Goal: Communication & Community: Answer question/provide support

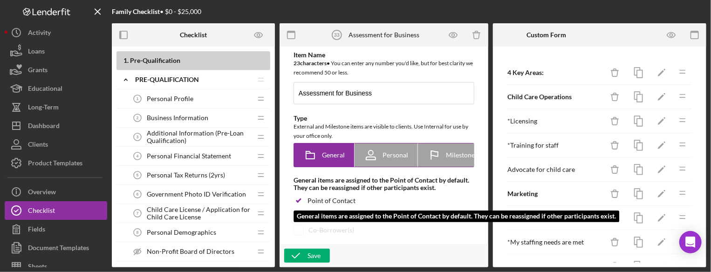
scroll to position [1678, 0]
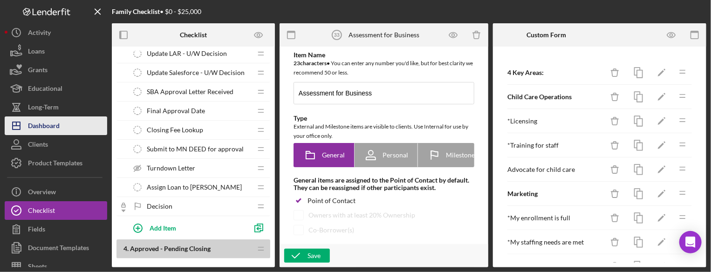
click at [61, 126] on button "Icon/Dashboard Dashboard" at bounding box center [56, 126] width 103 height 19
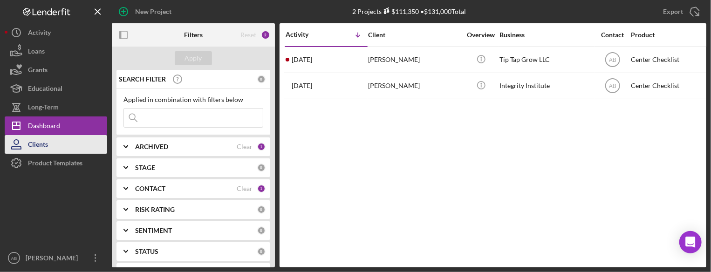
click at [62, 148] on button "Clients" at bounding box center [56, 144] width 103 height 19
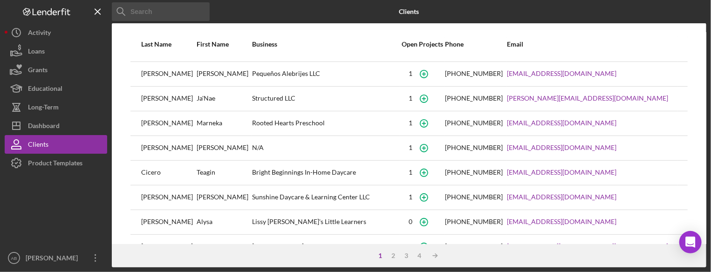
scroll to position [190, 0]
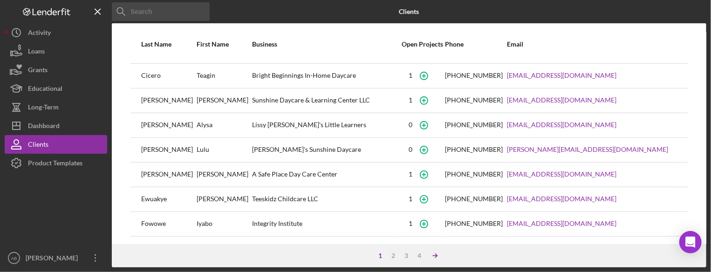
click at [432, 257] on icon "Icon/Table Sort Arrow" at bounding box center [435, 256] width 19 height 19
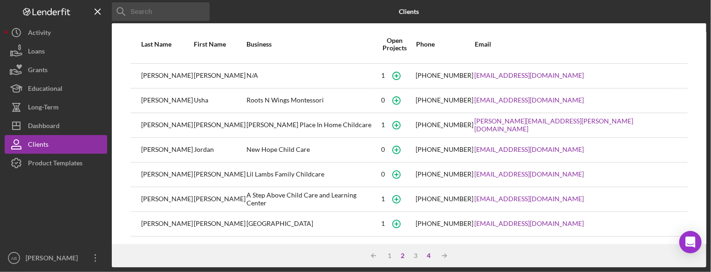
click at [432, 258] on div "4" at bounding box center [428, 255] width 13 height 7
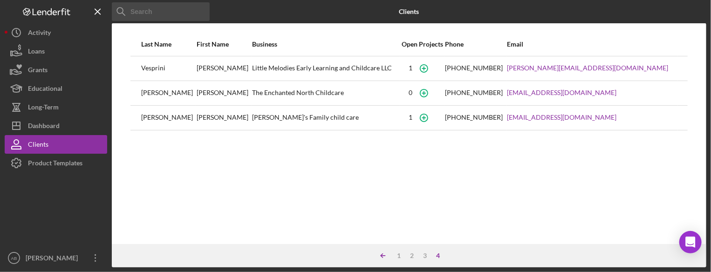
click at [384, 253] on icon "Icon/Table Sort Arrow" at bounding box center [383, 256] width 19 height 19
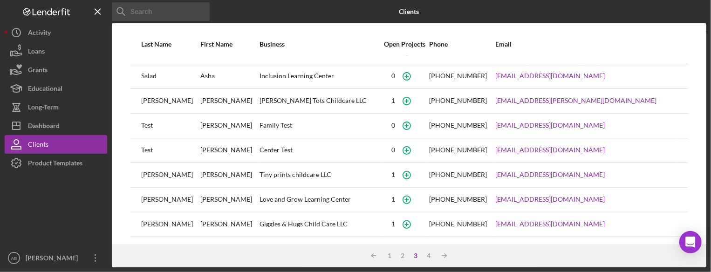
scroll to position [190, 0]
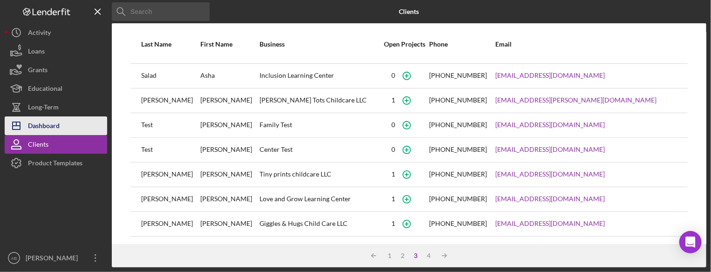
click at [50, 121] on div "Dashboard" at bounding box center [44, 127] width 32 height 21
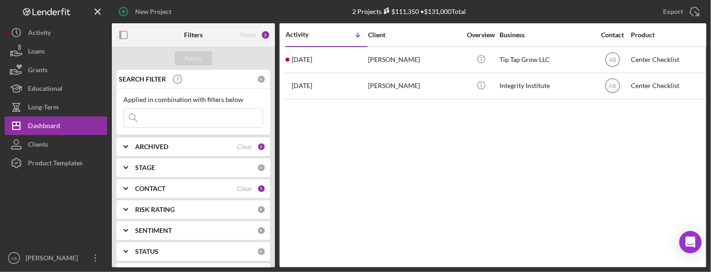
click at [186, 109] on input at bounding box center [193, 118] width 139 height 19
click at [186, 110] on input at bounding box center [193, 118] width 139 height 19
click at [353, 129] on div "Activity Icon/Table Sort Arrow Client Overview Business Contact Product Categor…" at bounding box center [493, 145] width 427 height 244
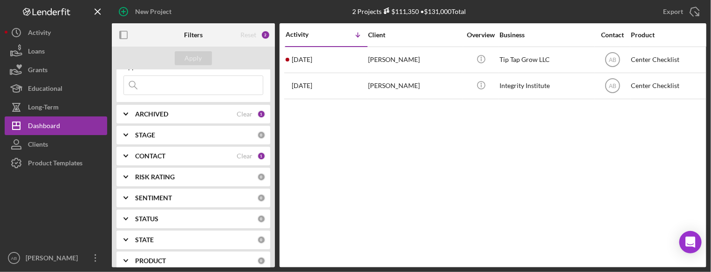
scroll to position [93, 0]
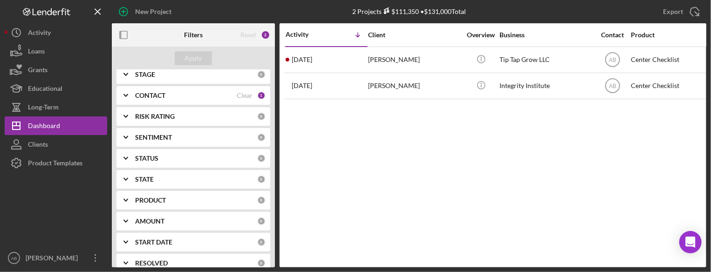
click at [207, 97] on div "CONTACT" at bounding box center [186, 95] width 102 height 7
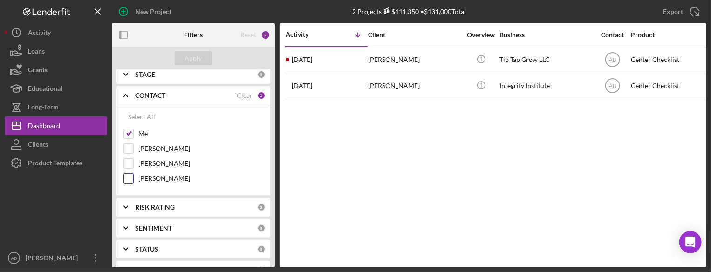
click at [159, 174] on label "[PERSON_NAME]" at bounding box center [200, 178] width 125 height 9
click at [133, 174] on input "[PERSON_NAME]" at bounding box center [128, 178] width 9 height 9
checkbox input "true"
click at [188, 63] on div "Apply" at bounding box center [193, 58] width 17 height 14
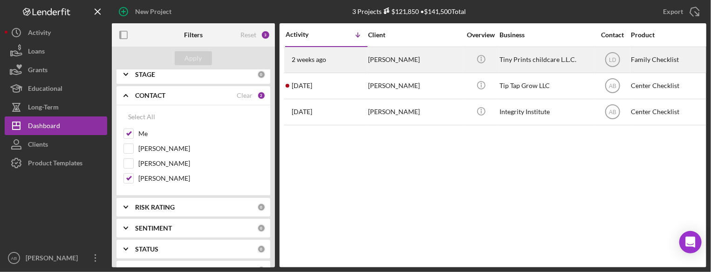
click at [382, 60] on div "[PERSON_NAME]" at bounding box center [414, 60] width 93 height 25
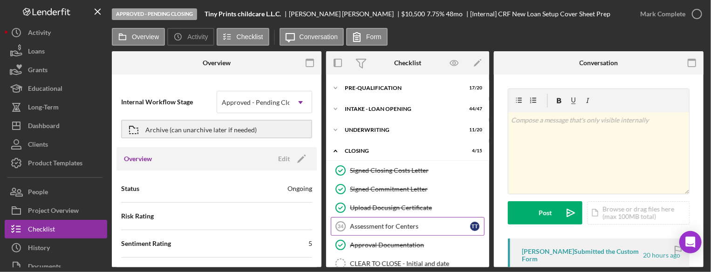
click at [372, 221] on link "Assessment for Centers 34 Assessment for Centers T T" at bounding box center [408, 226] width 154 height 19
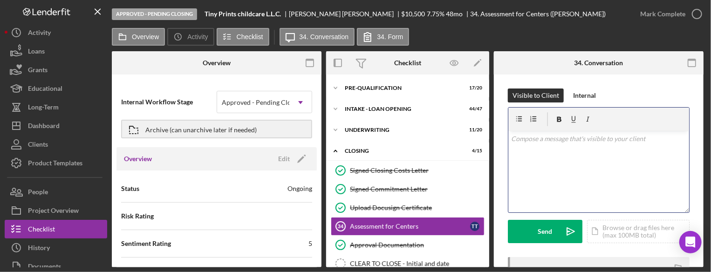
click at [553, 146] on div "v Color teal Color pink Remove color Add row above Add row below Add column bef…" at bounding box center [599, 172] width 181 height 82
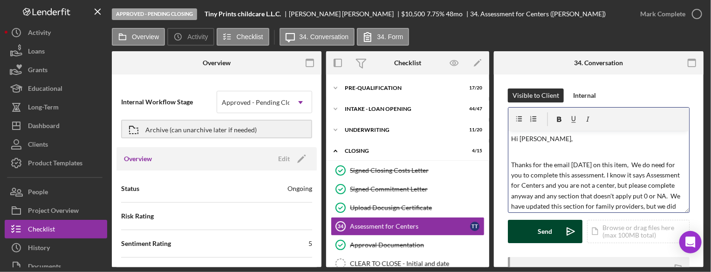
click at [541, 232] on div "Send" at bounding box center [545, 231] width 14 height 23
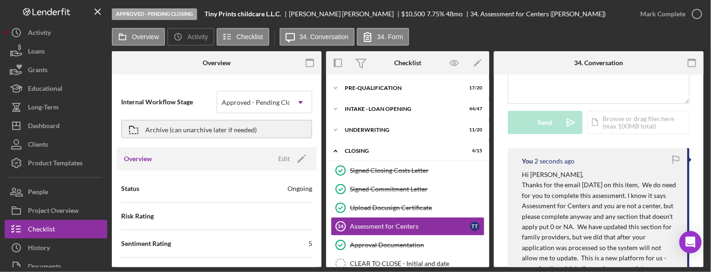
scroll to position [186, 0]
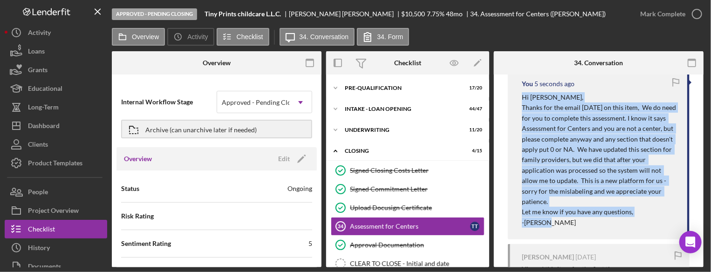
drag, startPoint x: 559, startPoint y: 215, endPoint x: 514, endPoint y: 95, distance: 128.7
click at [514, 95] on div "You 5 seconds ago Hi [PERSON_NAME], Thanks for the email [DATE] on this item, W…" at bounding box center [599, 155] width 182 height 169
drag, startPoint x: 514, startPoint y: 95, endPoint x: 542, endPoint y: 114, distance: 34.1
copy div "Hi [PERSON_NAME], Thanks for the email [DATE] on this item, We do need for you …"
